Goal: Transaction & Acquisition: Purchase product/service

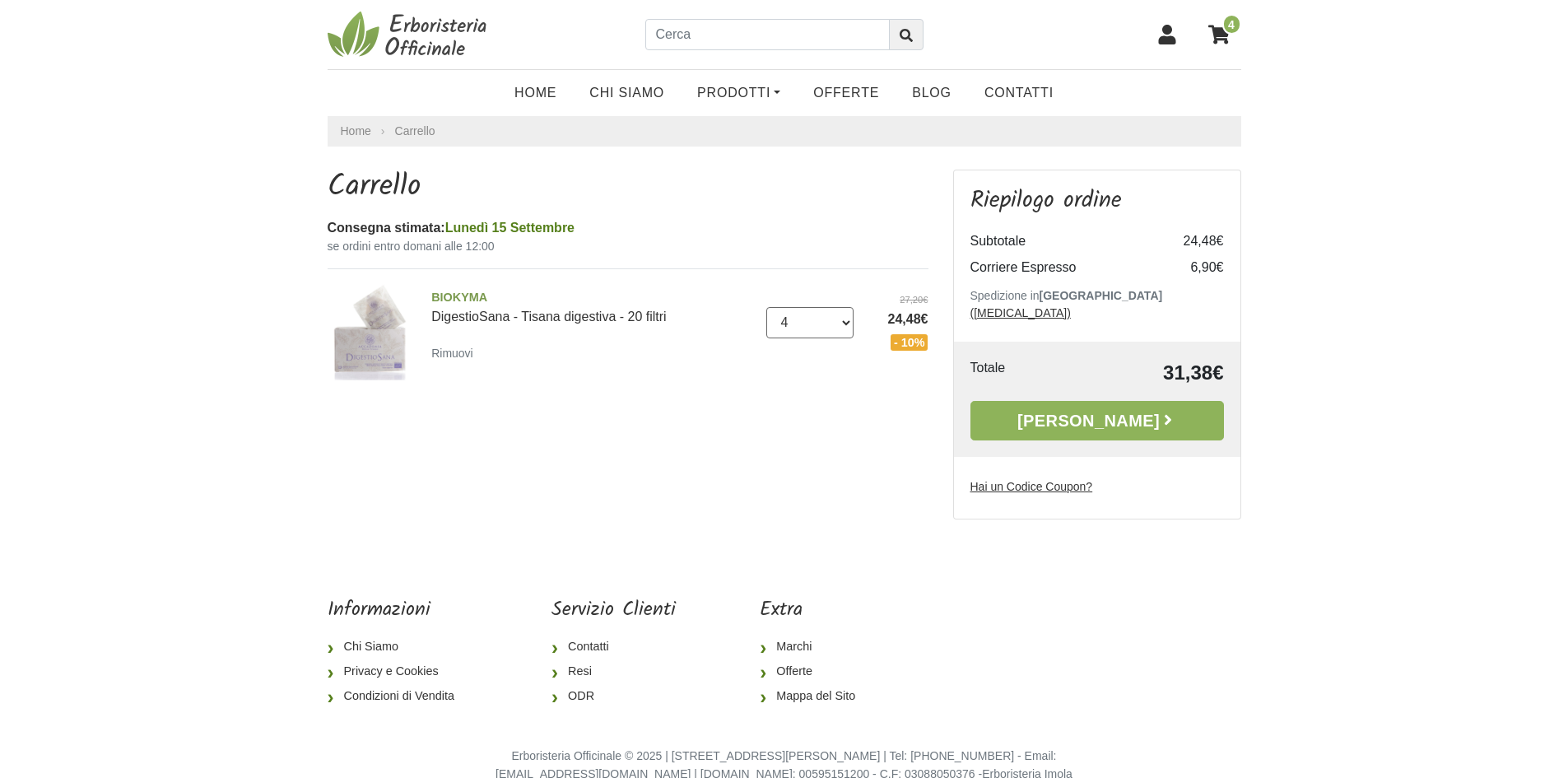
click at [849, 324] on select "0 ([GEOGRAPHIC_DATA]) 1 2 3 4" at bounding box center [810, 323] width 87 height 32
click at [1038, 402] on link "[PERSON_NAME]" at bounding box center [1097, 421] width 253 height 40
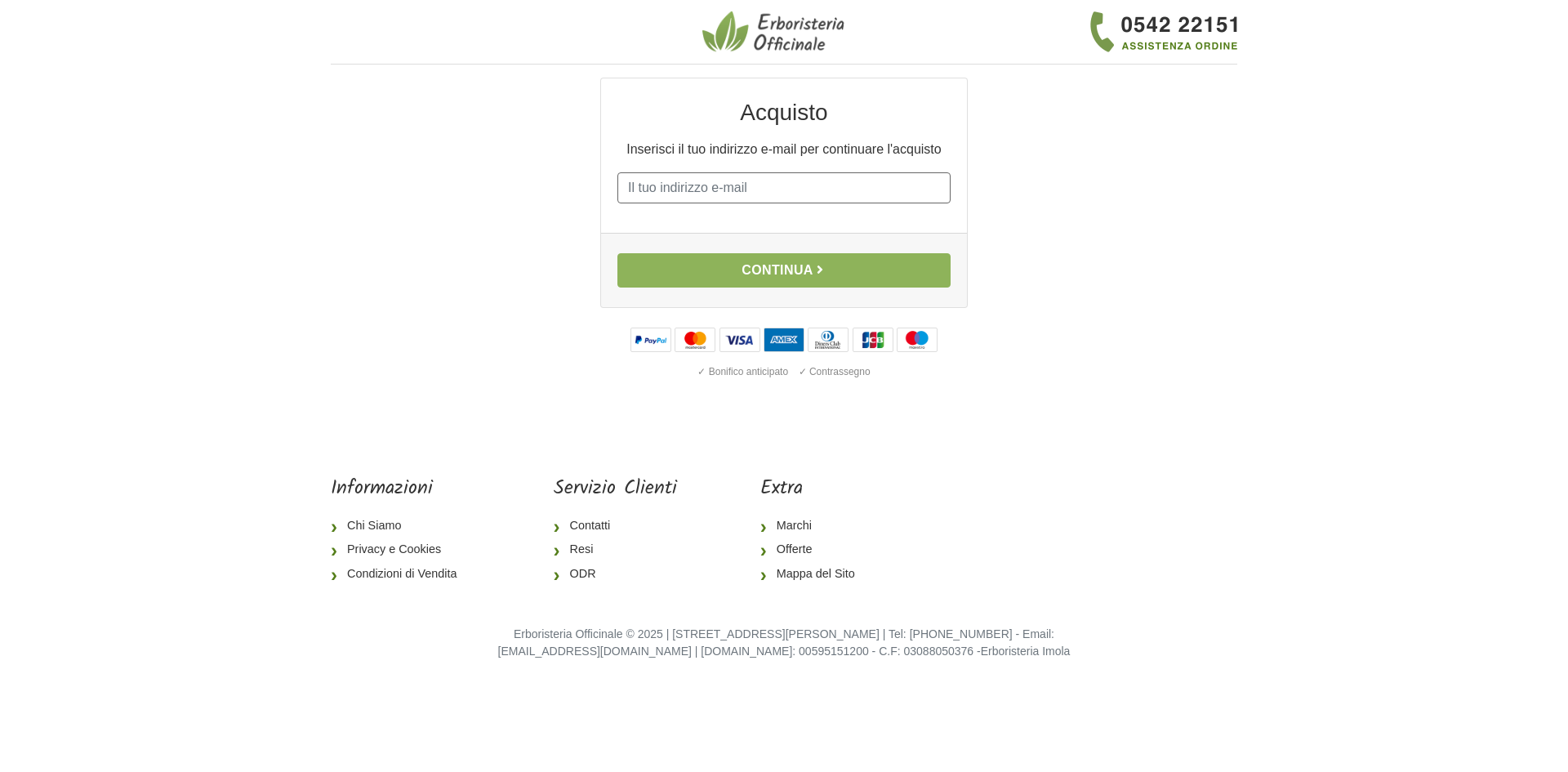
click at [800, 195] on input "E-mail" at bounding box center [784, 188] width 333 height 31
type input "[PERSON_NAME][EMAIL_ADDRESS][DOMAIN_NAME]"
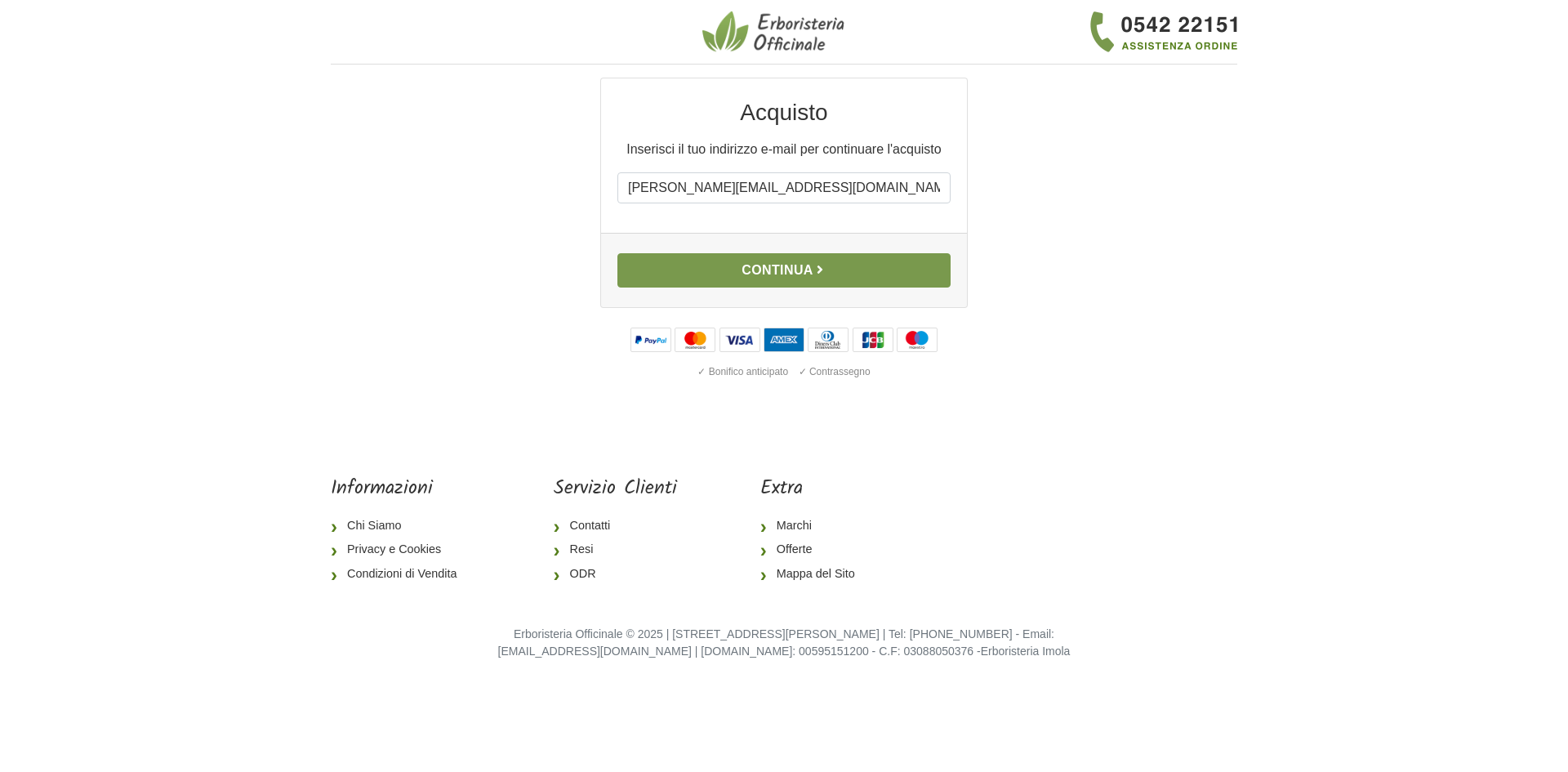
click at [821, 270] on icon "button" at bounding box center [820, 269] width 13 height 13
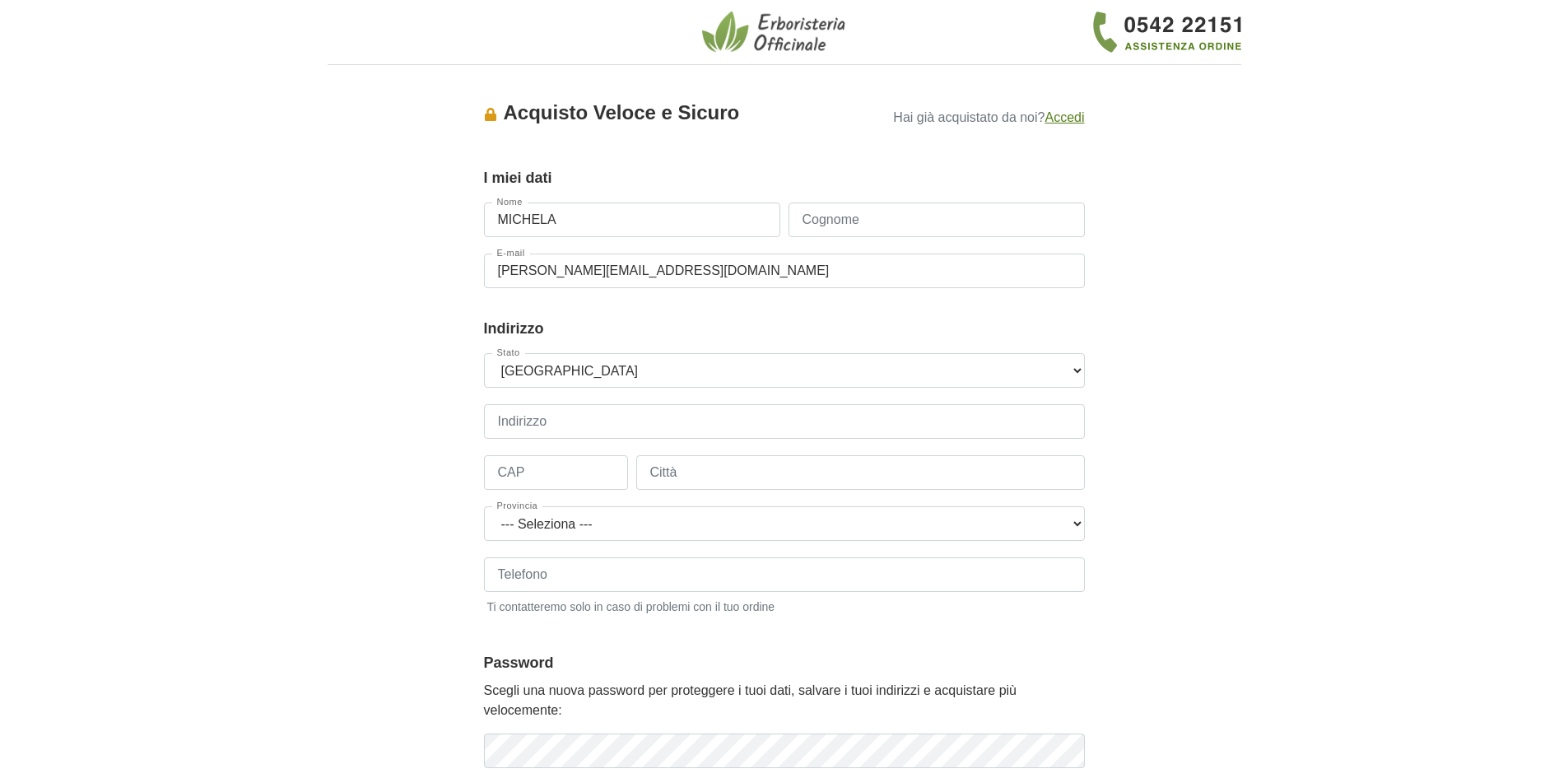
type input "MICHELA"
type input "SEMBENINI"
type input "I"
type input "VIALE SAN FRANCESCO 35"
type input "38066"
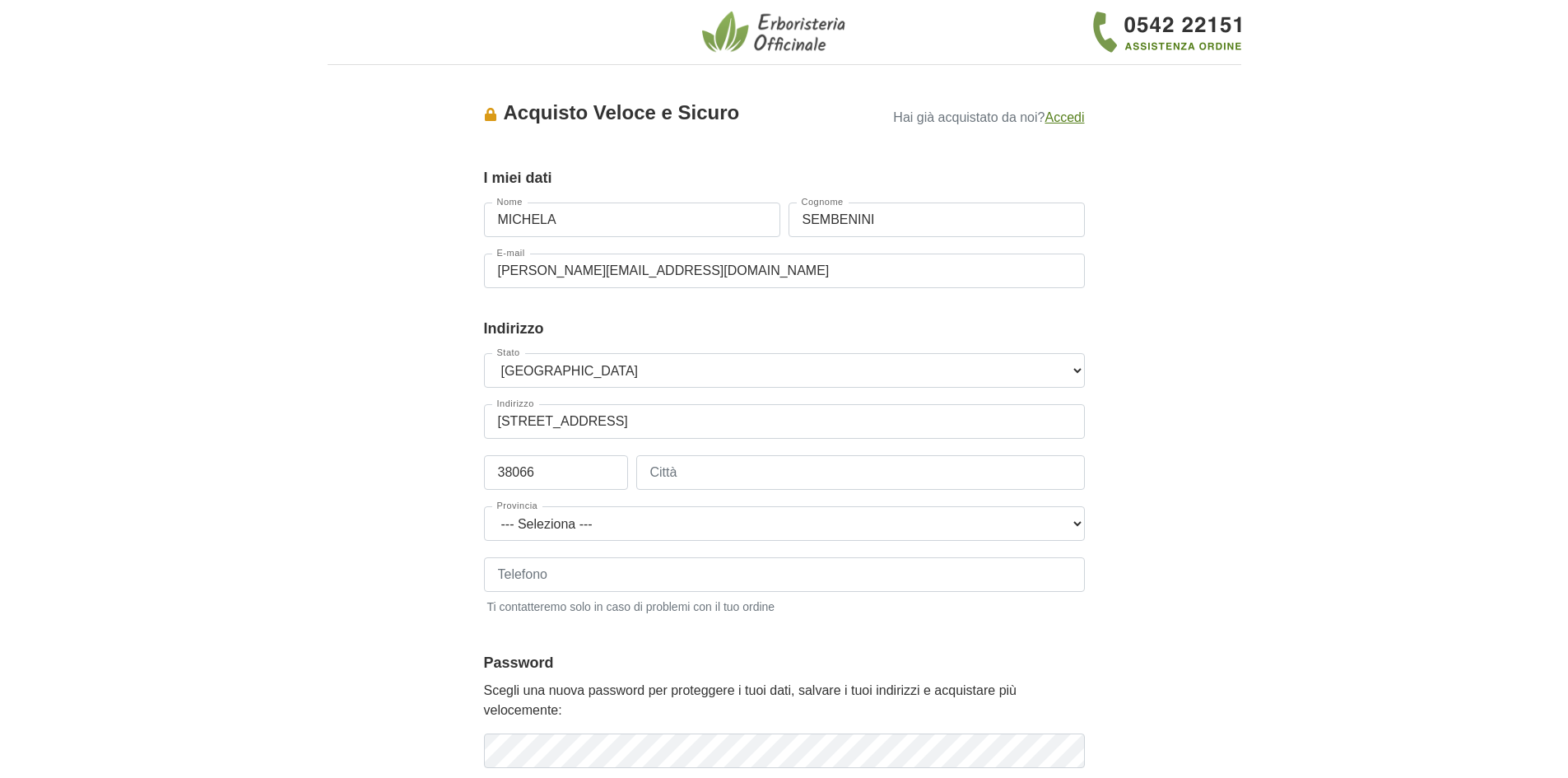
type input "RIVA DEL GARDA"
select select "3937"
type input "3428011351"
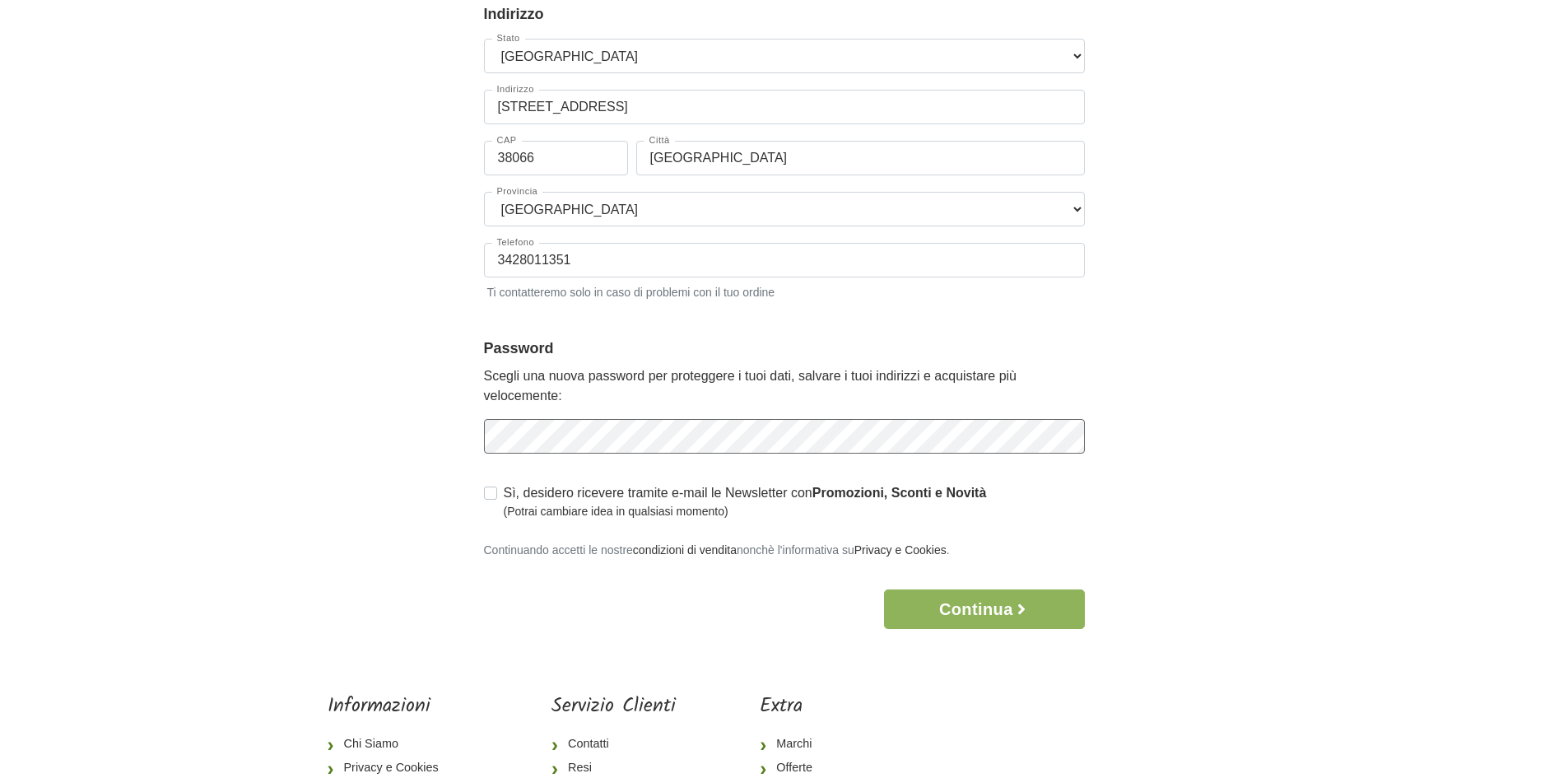
scroll to position [329, 0]
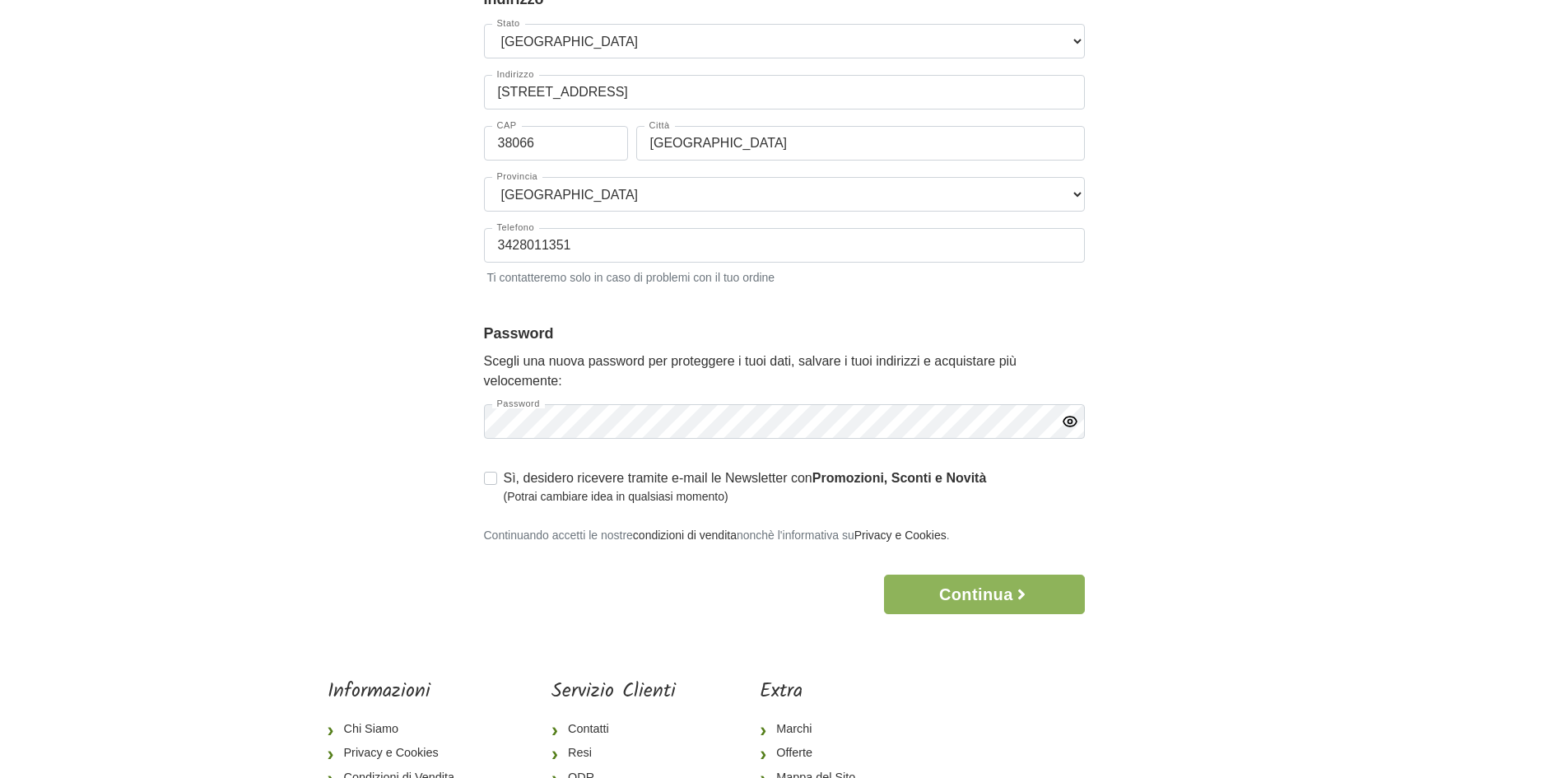
click at [504, 476] on label "Sì, desidero ricevere tramite e-mail le Newsletter con Promozioni, Sconti e Nov…" at bounding box center [746, 487] width 483 height 37
click at [488, 476] on input "Sì, desidero ricevere tramite e-mail le Newsletter con Promozioni, Sconti e Nov…" at bounding box center [491, 477] width 13 height 17
checkbox input "true"
click at [959, 587] on button "Continua" at bounding box center [984, 595] width 200 height 40
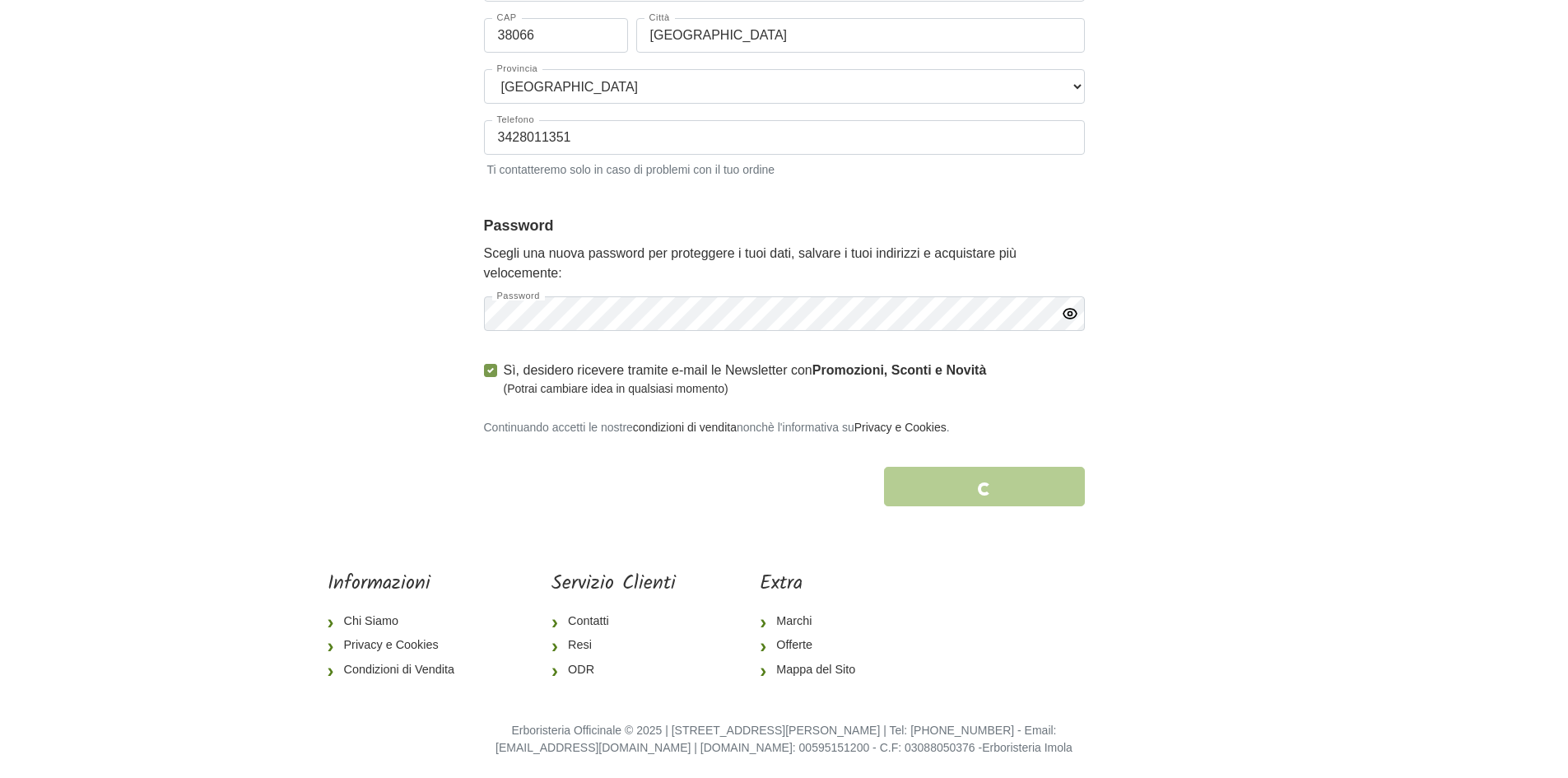
scroll to position [443, 0]
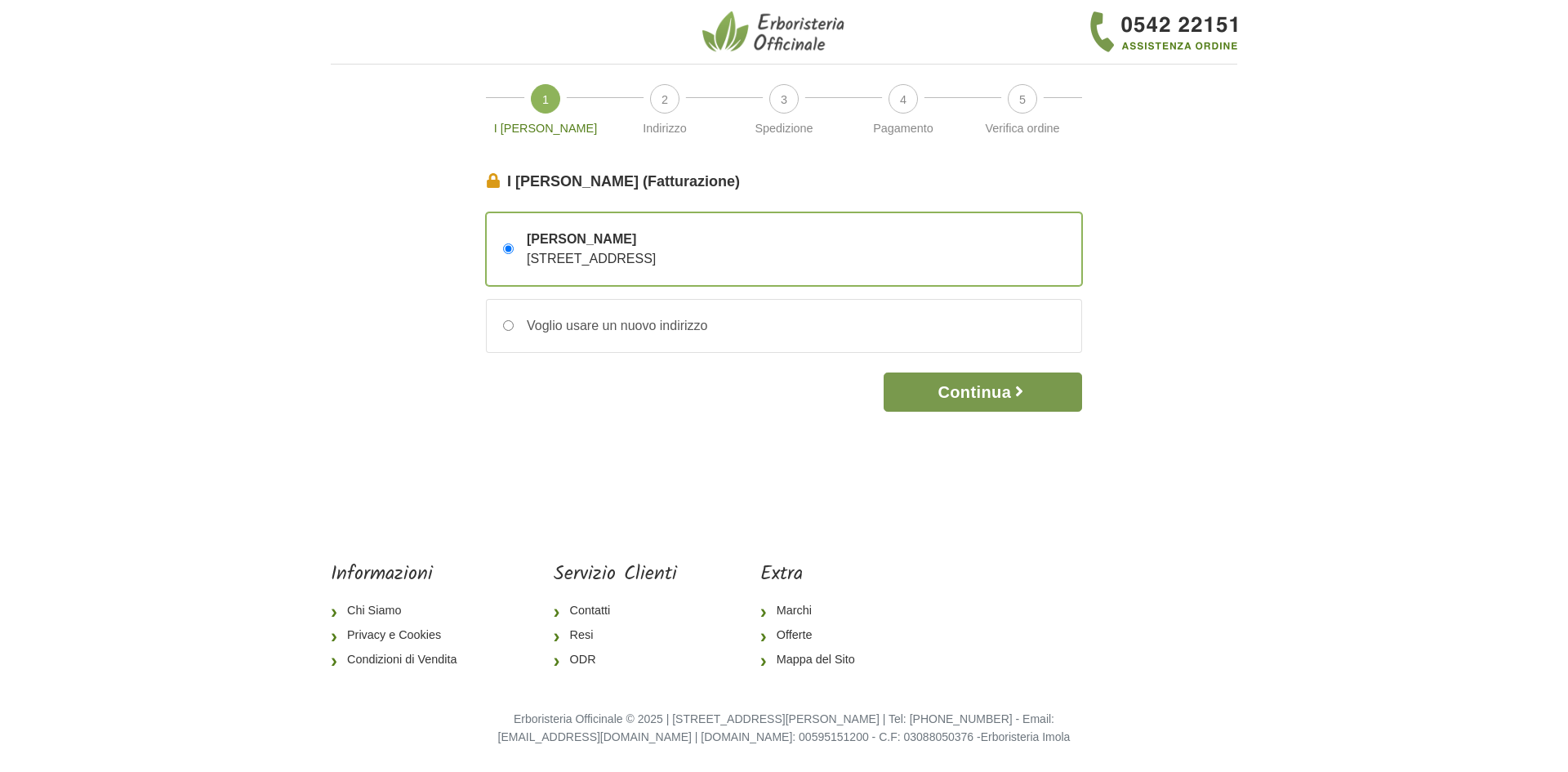
click at [985, 385] on button "Continua" at bounding box center [982, 392] width 199 height 40
click at [997, 391] on button "Continua" at bounding box center [982, 392] width 199 height 40
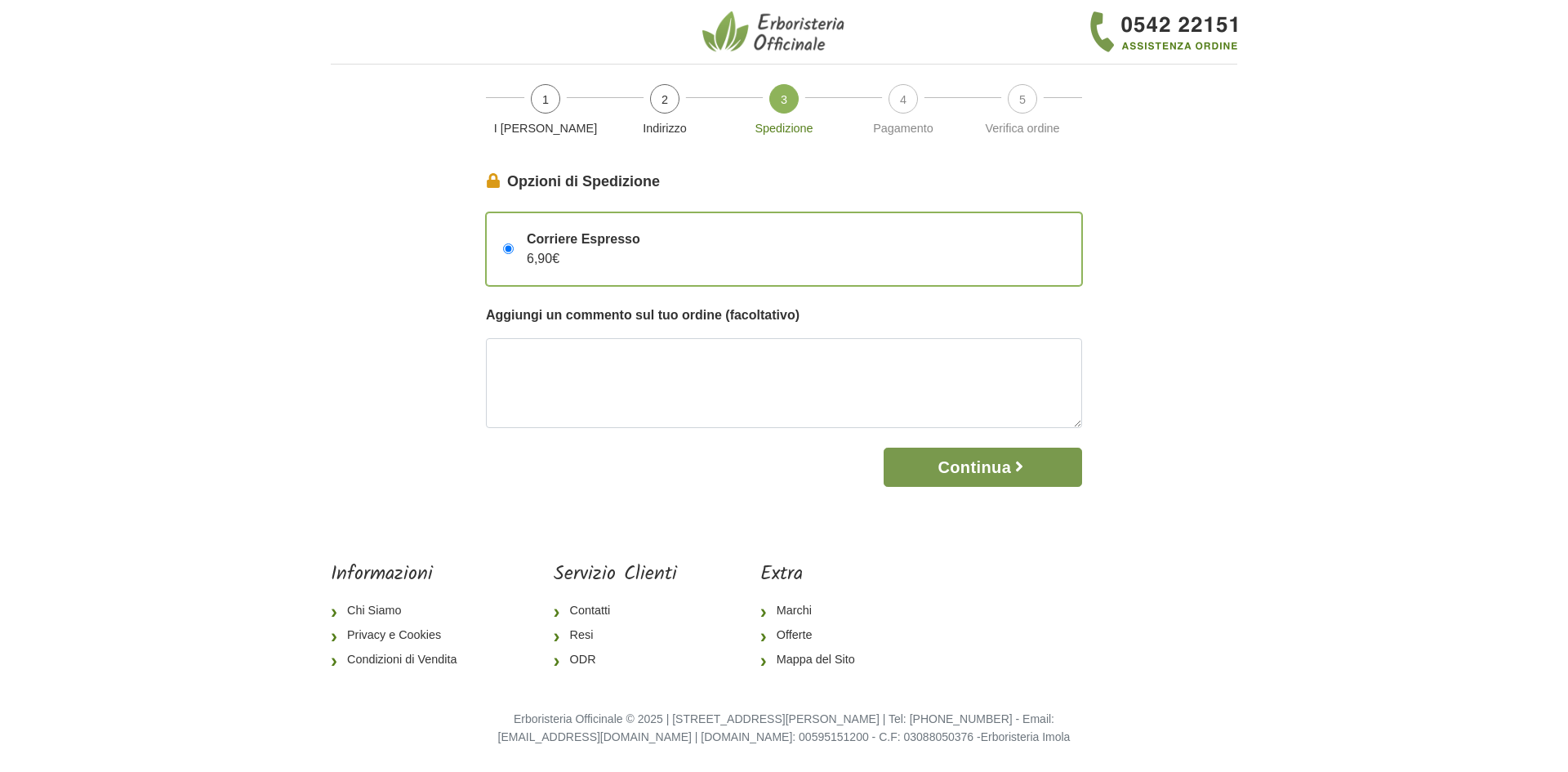
click at [1037, 477] on button "Continua" at bounding box center [982, 467] width 199 height 40
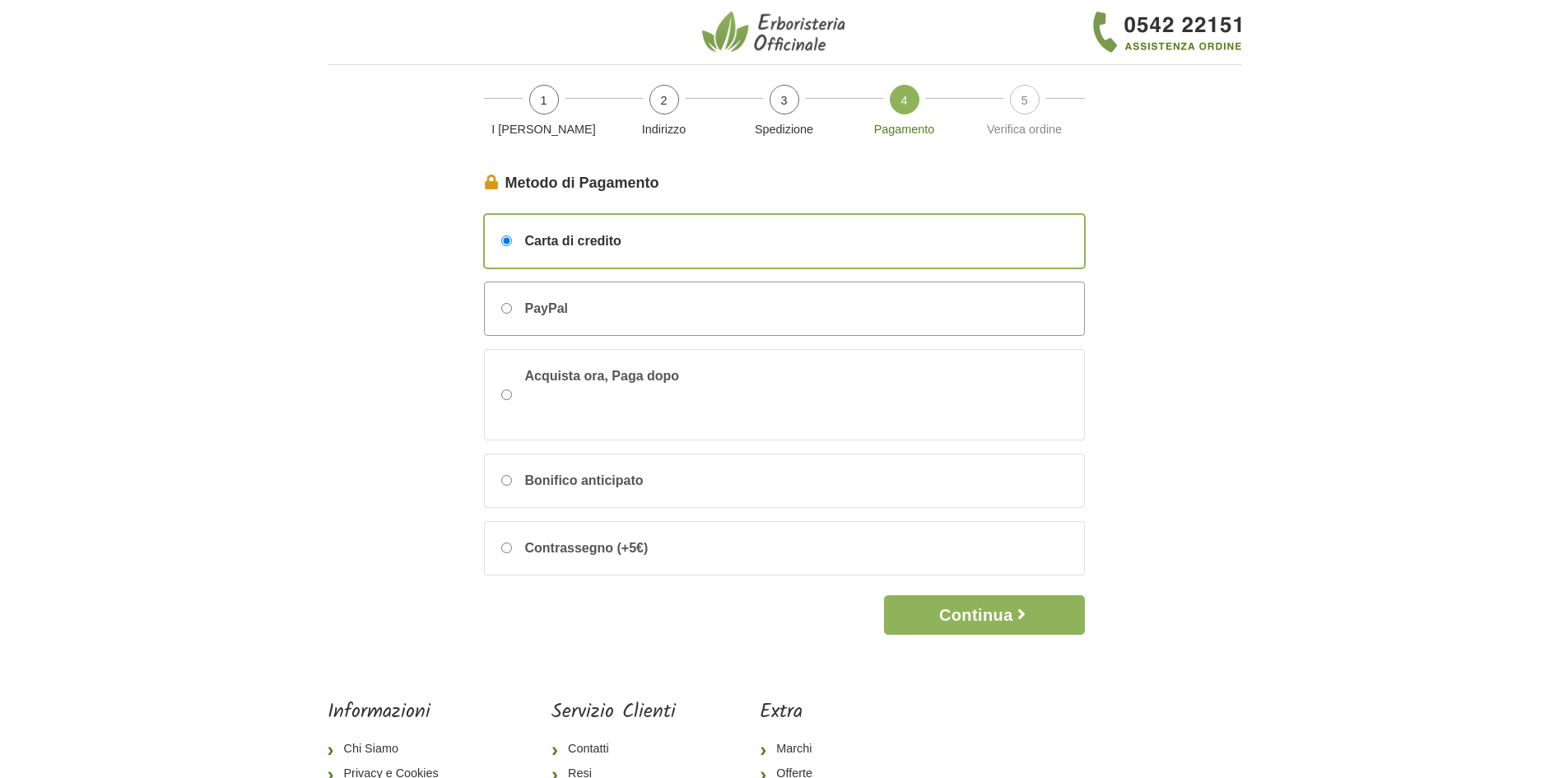
click at [619, 305] on div "PayPal" at bounding box center [785, 308] width 600 height 52
click at [512, 305] on input "PayPal" at bounding box center [507, 308] width 11 height 11
radio input "true"
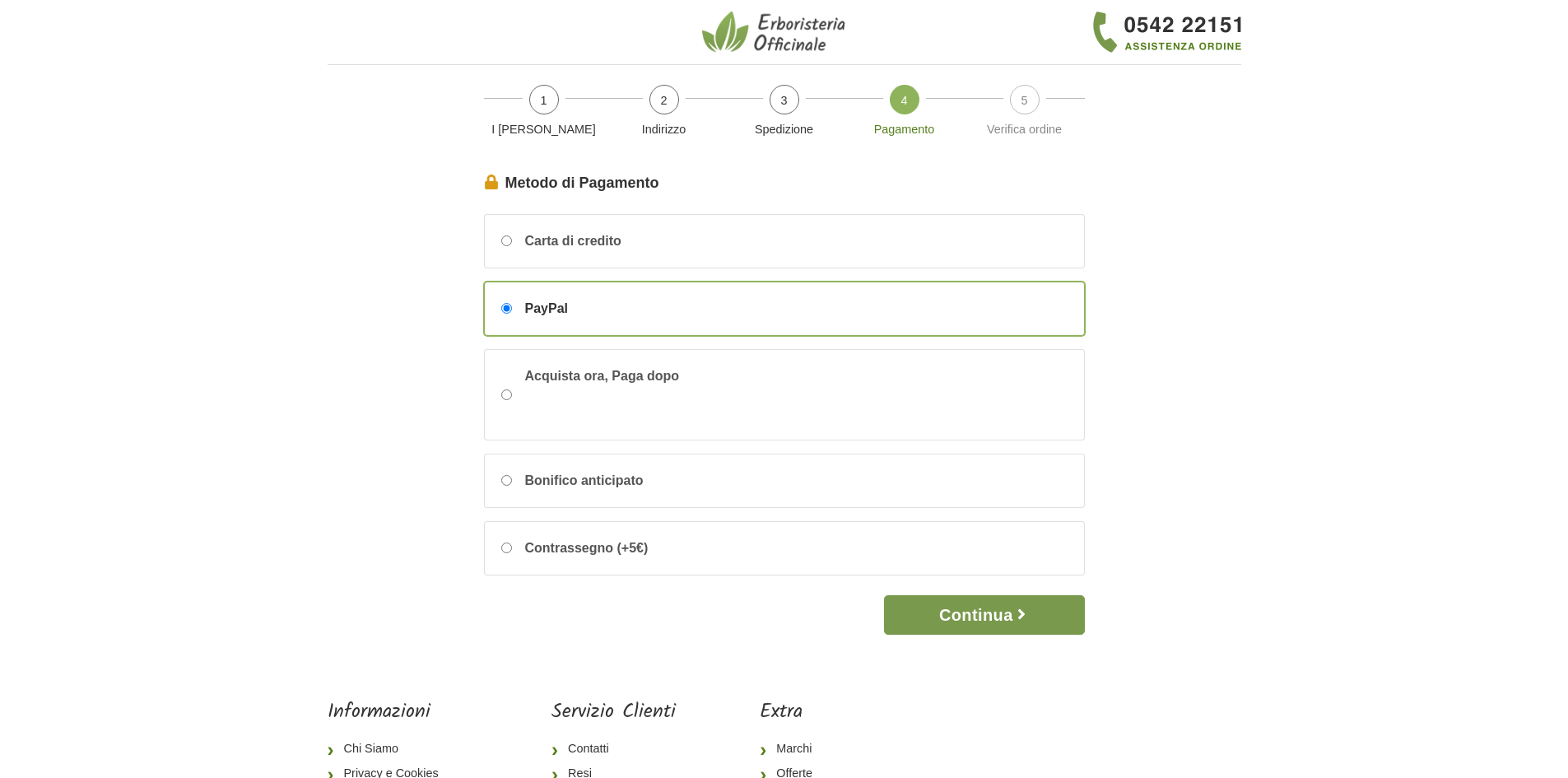
click at [997, 609] on button "Continua" at bounding box center [984, 615] width 200 height 40
